Goal: Task Accomplishment & Management: Manage account settings

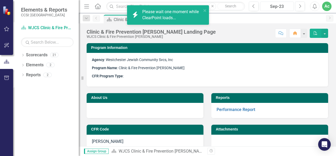
click at [283, 5] on div "Sep-23" at bounding box center [277, 6] width 30 height 6
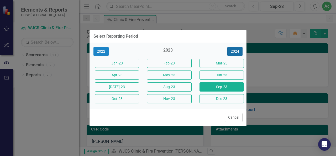
click at [236, 49] on button "2024" at bounding box center [235, 51] width 15 height 9
click at [236, 49] on button "2025" at bounding box center [235, 51] width 15 height 9
click at [215, 88] on button "Sep-25" at bounding box center [222, 86] width 44 height 9
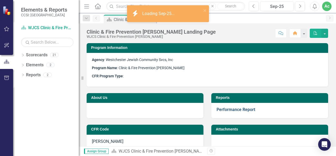
click at [221, 108] on link "Performance Report" at bounding box center [236, 109] width 39 height 5
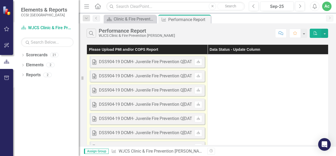
scroll to position [214, 0]
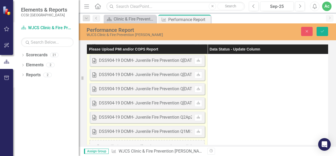
scroll to position [244, 0]
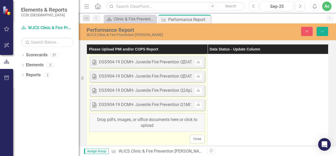
click at [156, 102] on div "DSS904-19 DCMH- Juvenile Fire Prevention Q1MI 2021.docx" at bounding box center [155, 105] width 112 height 6
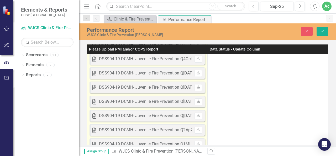
scroll to position [0, 0]
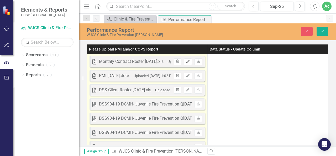
click at [188, 60] on icon "Edit" at bounding box center [188, 61] width 4 height 3
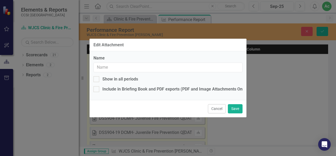
type input "Monthly Contract Roster [DATE].xls"
click at [95, 80] on div at bounding box center [97, 79] width 6 height 6
click at [95, 80] on input "Show in all periods" at bounding box center [95, 77] width 3 height 3
checkbox input "false"
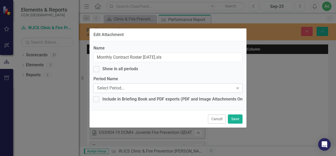
click at [107, 88] on div "Select Period..." at bounding box center [165, 88] width 136 height 6
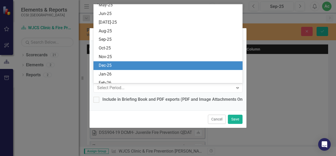
scroll to position [892, 0]
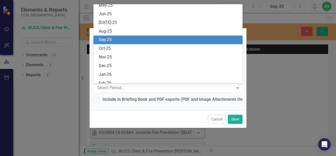
click at [113, 40] on div "Sep-25" at bounding box center [169, 40] width 141 height 6
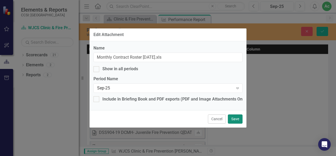
click at [234, 120] on button "Save" at bounding box center [235, 118] width 15 height 9
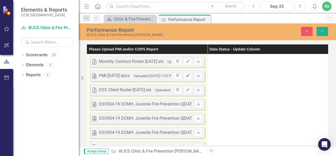
click at [188, 76] on icon "Edit" at bounding box center [188, 75] width 4 height 3
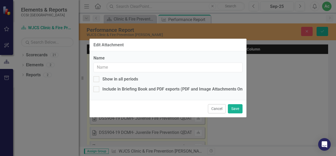
type input "PMI [DATE].docx"
click at [94, 78] on input "Show in all periods" at bounding box center [95, 77] width 3 height 3
checkbox input "false"
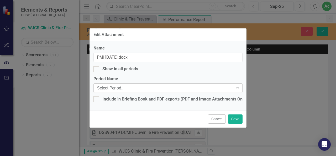
click at [130, 92] on div "Select Period... Expand" at bounding box center [168, 87] width 149 height 9
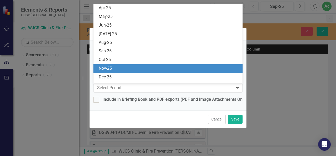
scroll to position [883, 0]
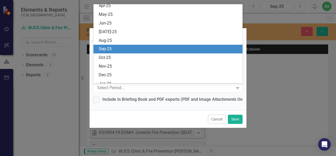
click at [112, 49] on div "Sep-25" at bounding box center [169, 49] width 141 height 6
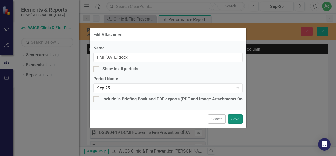
click at [233, 117] on button "Save" at bounding box center [235, 118] width 15 height 9
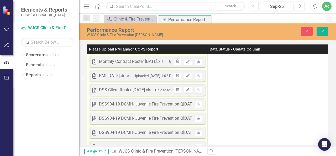
click at [188, 89] on icon "button" at bounding box center [188, 89] width 3 height 3
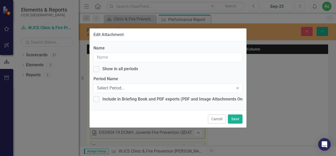
type input "DSS Client Roster [DATE].xls"
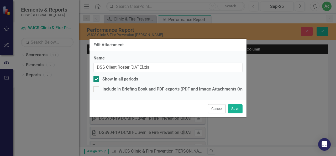
click at [98, 79] on div at bounding box center [97, 79] width 6 height 6
click at [97, 79] on input "Show in all periods" at bounding box center [95, 77] width 3 height 3
checkbox input "false"
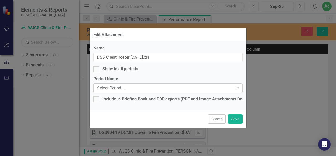
click at [110, 88] on div "Select Period..." at bounding box center [165, 88] width 136 height 6
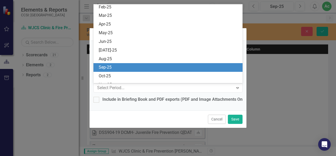
scroll to position [863, 0]
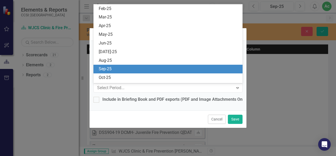
click at [116, 65] on div "Sep-25" at bounding box center [169, 69] width 150 height 9
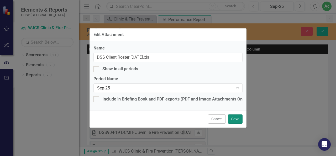
click at [242, 116] on button "Save" at bounding box center [235, 118] width 15 height 9
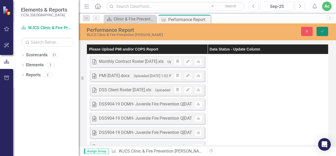
click at [322, 31] on icon "Save" at bounding box center [322, 31] width 5 height 4
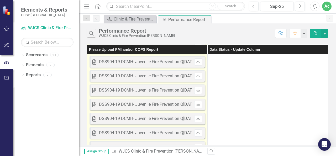
scroll to position [0, 0]
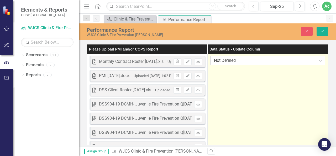
click at [225, 60] on div "Not Defined" at bounding box center [265, 61] width 102 height 6
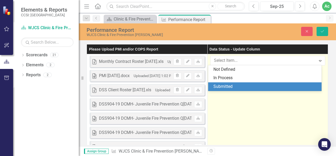
click at [230, 85] on div "Submitted" at bounding box center [266, 87] width 105 height 6
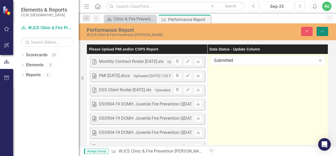
click at [323, 30] on icon "Save" at bounding box center [322, 31] width 5 height 4
